Goal: Task Accomplishment & Management: Manage account settings

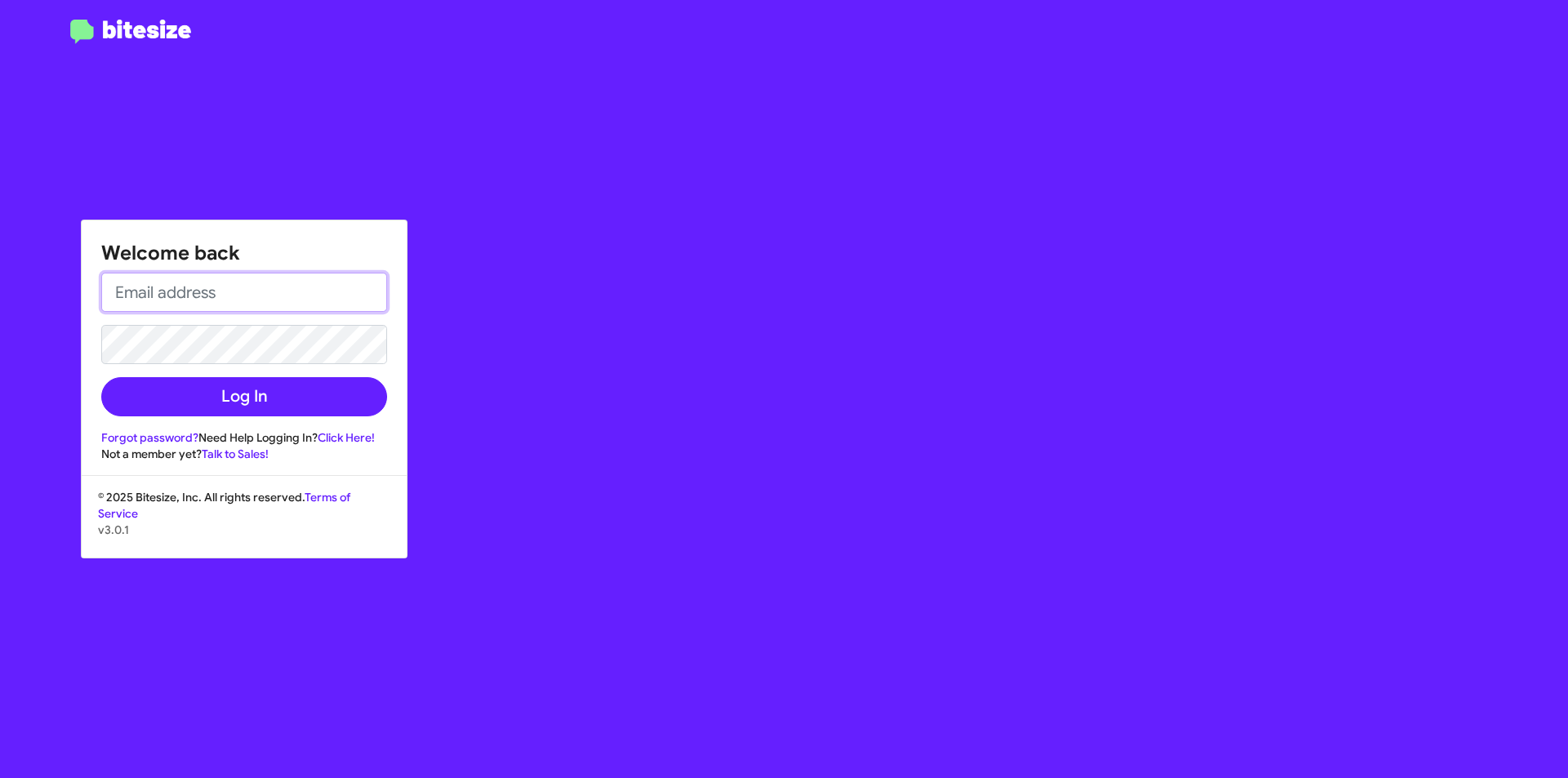
click at [250, 300] on input "email" at bounding box center [244, 292] width 285 height 39
click at [263, 307] on input "email" at bounding box center [244, 292] width 285 height 39
type input "[EMAIL_ADDRESS][DOMAIN_NAME]"
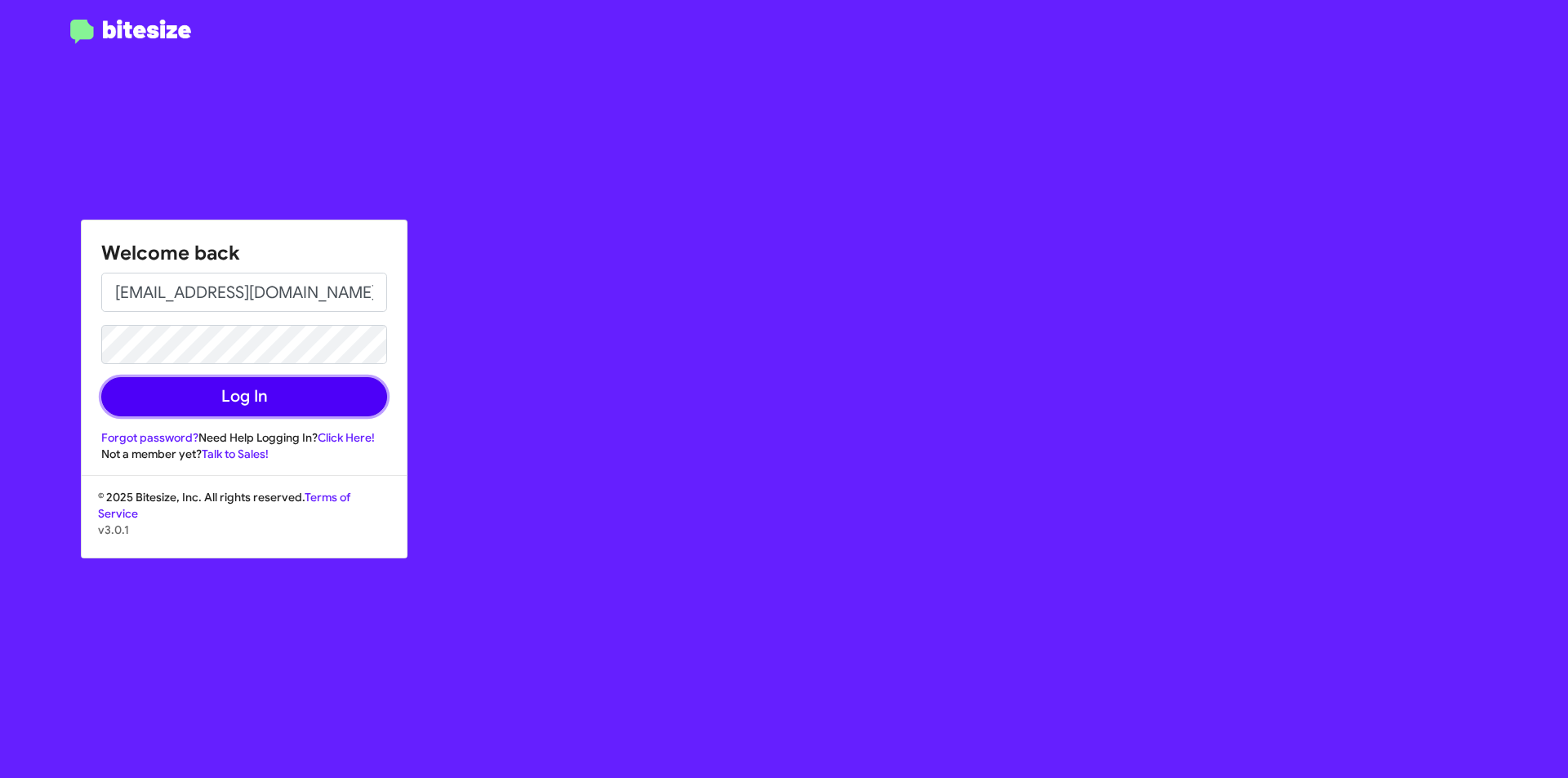
click at [218, 407] on button "Log In" at bounding box center [244, 396] width 285 height 39
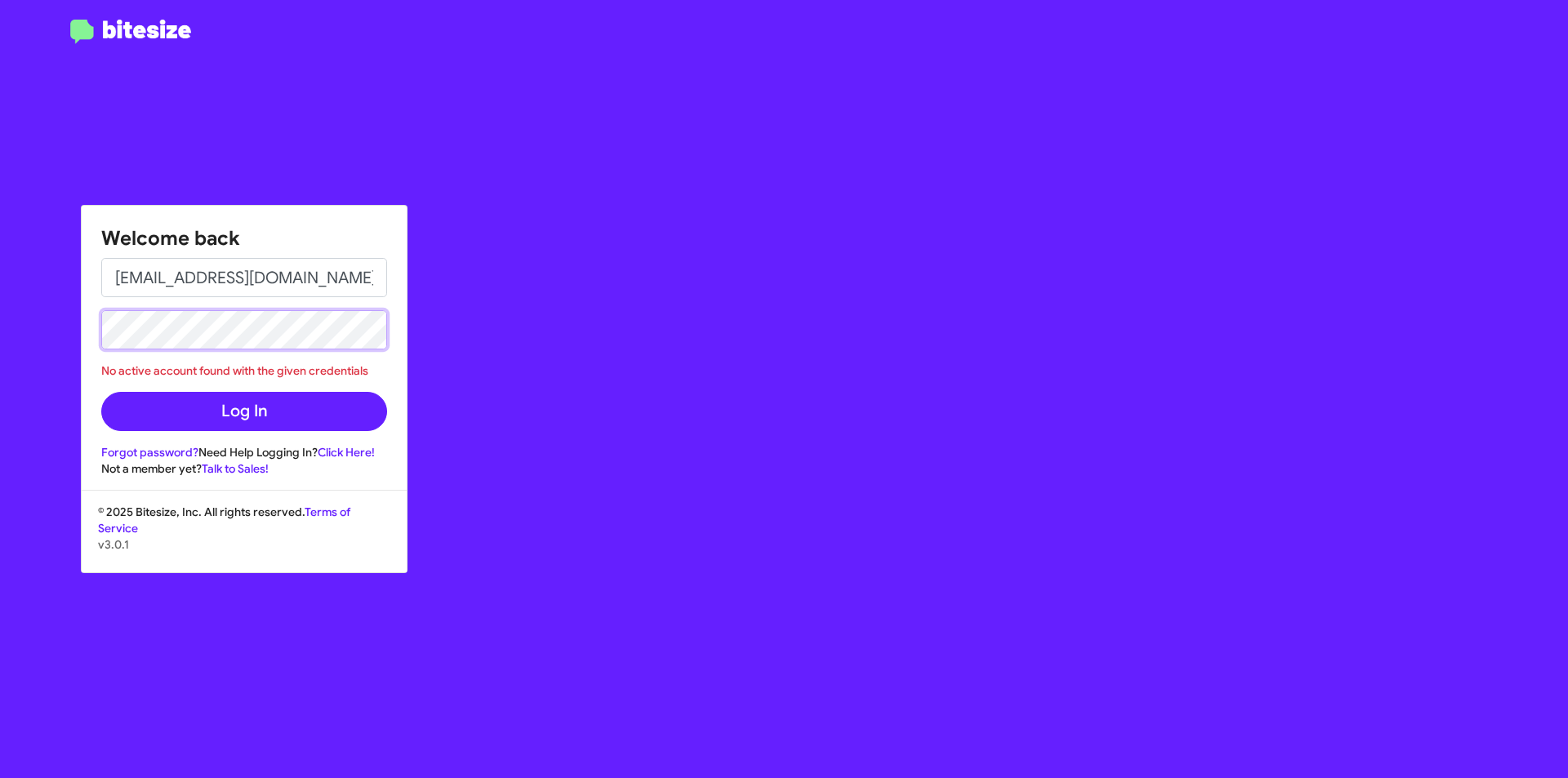
click at [9, 355] on div "Welcome back [EMAIL_ADDRESS][DOMAIN_NAME] No active account found with the give…" at bounding box center [784, 389] width 1568 height 778
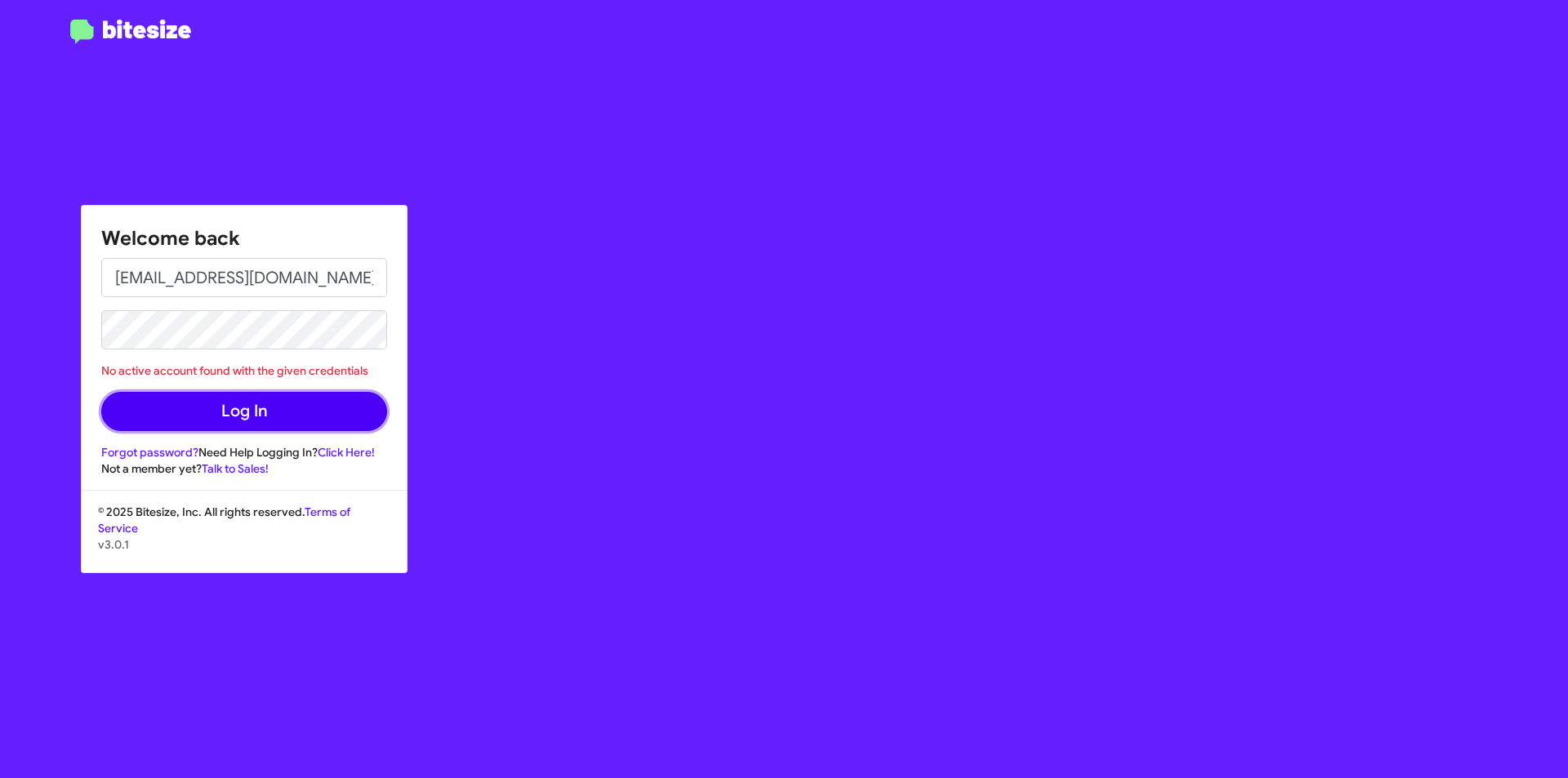
click at [274, 419] on button "Log In" at bounding box center [244, 412] width 285 height 39
